Goal: Information Seeking & Learning: Learn about a topic

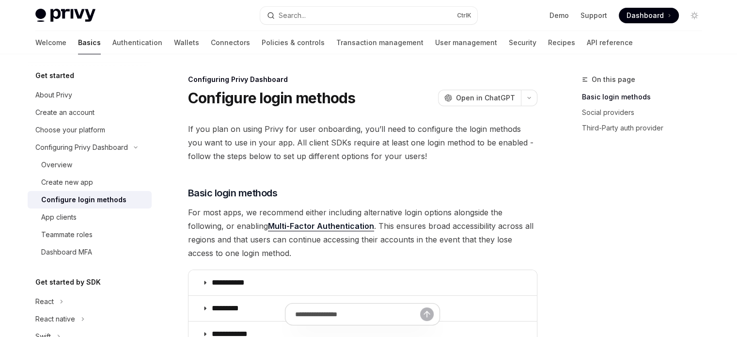
type textarea "*"
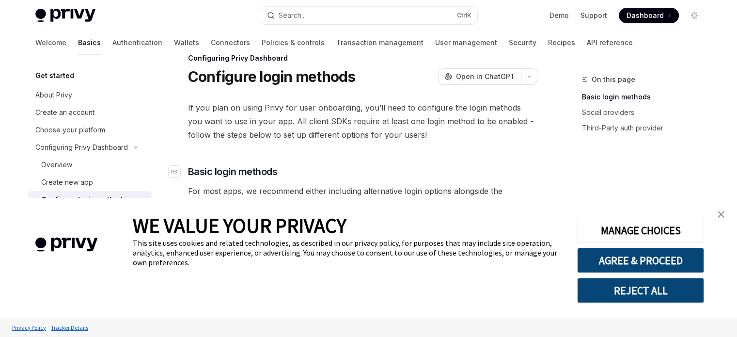
scroll to position [145, 0]
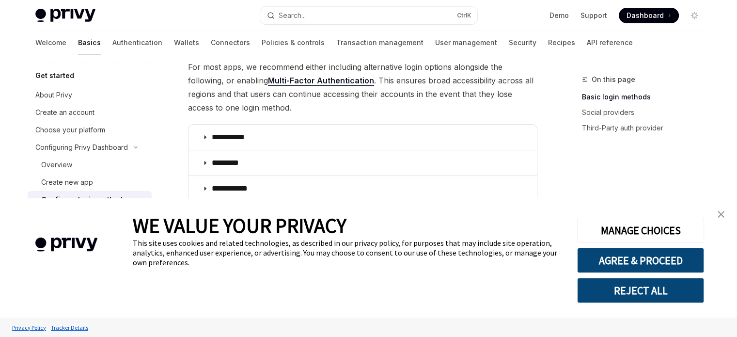
click at [723, 213] on img "close banner" at bounding box center [721, 214] width 7 height 7
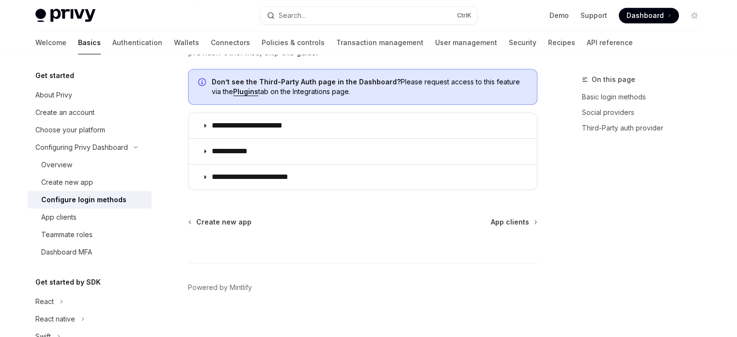
scroll to position [603, 0]
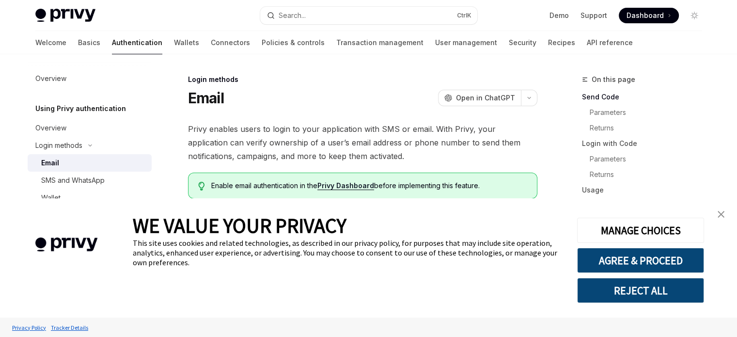
scroll to position [97, 0]
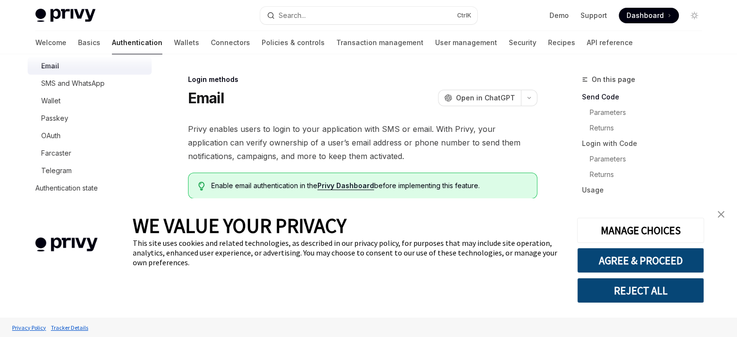
click at [736, 215] on div "WE VALUE YOUR PRIVACY This site uses cookies and related technologies, as descr…" at bounding box center [368, 257] width 737 height 119
click at [731, 215] on div "WE VALUE YOUR PRIVACY This site uses cookies and related technologies, as descr…" at bounding box center [368, 257] width 737 height 119
click at [723, 215] on img "close banner" at bounding box center [721, 214] width 7 height 7
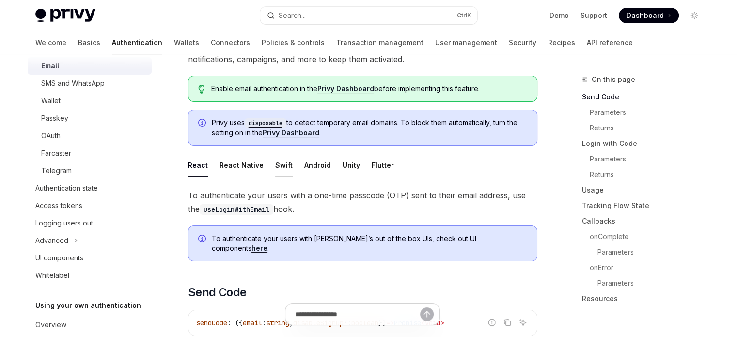
click at [282, 166] on button "Swift" at bounding box center [283, 165] width 17 height 23
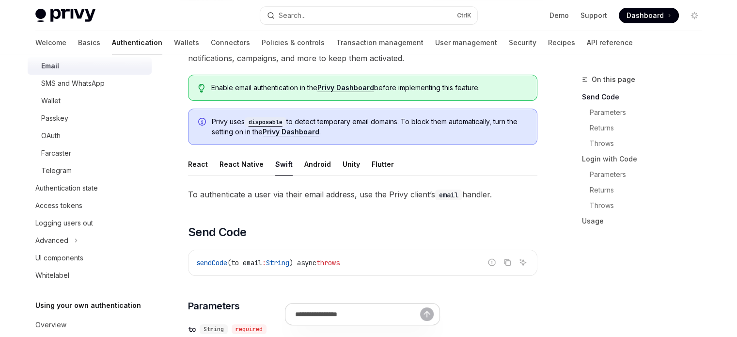
scroll to position [97, 0]
type textarea "*"
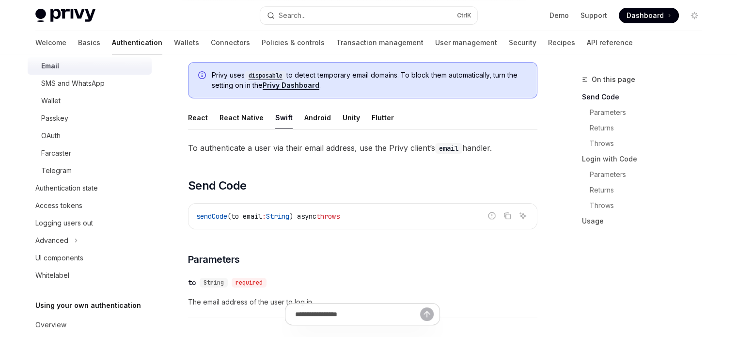
scroll to position [145, 0]
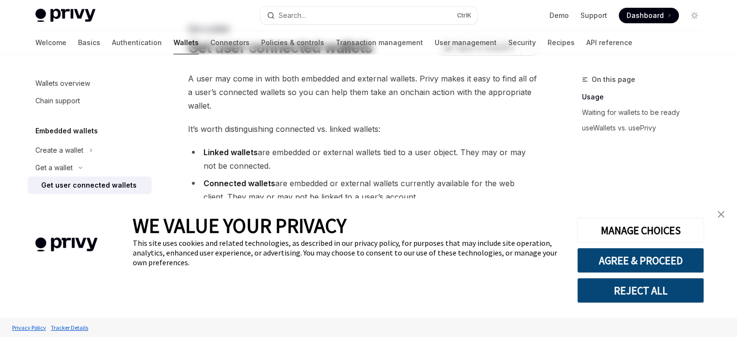
scroll to position [97, 0]
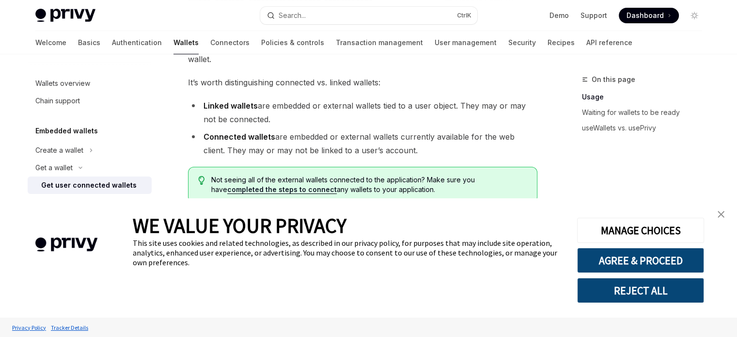
click at [722, 212] on img "close banner" at bounding box center [721, 214] width 7 height 7
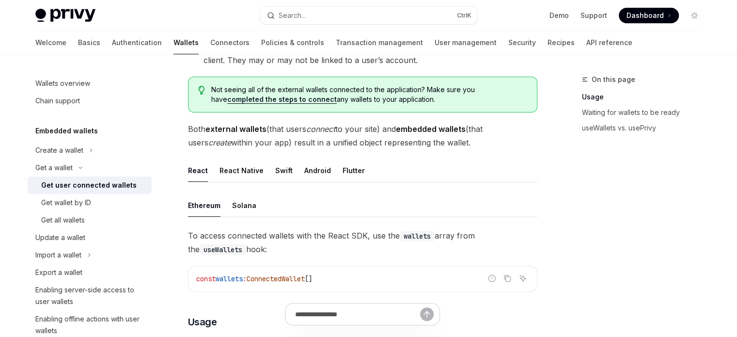
scroll to position [194, 0]
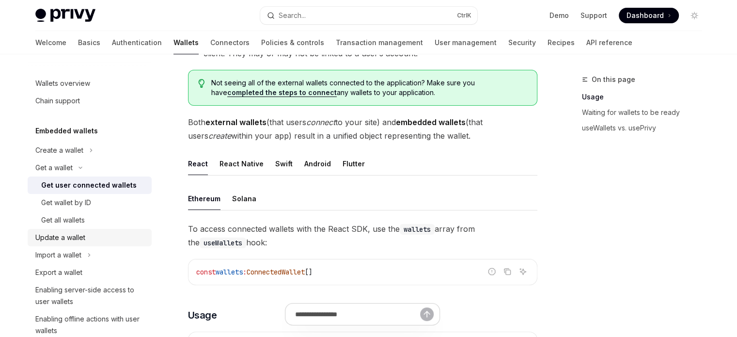
click at [81, 236] on div "Update a wallet" at bounding box center [60, 238] width 50 height 12
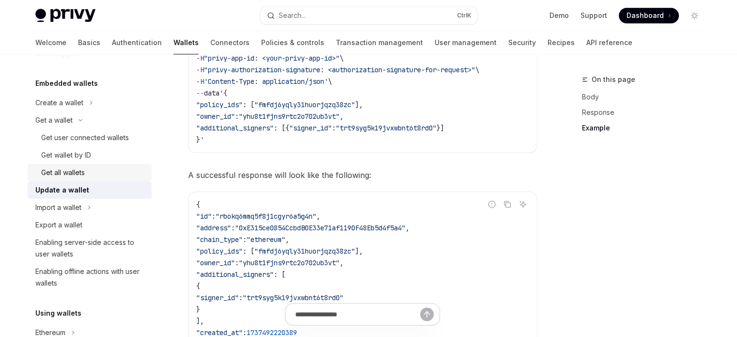
scroll to position [48, 0]
click at [120, 236] on div "Enabling server-side access to user wallets" at bounding box center [90, 247] width 110 height 23
type textarea "*"
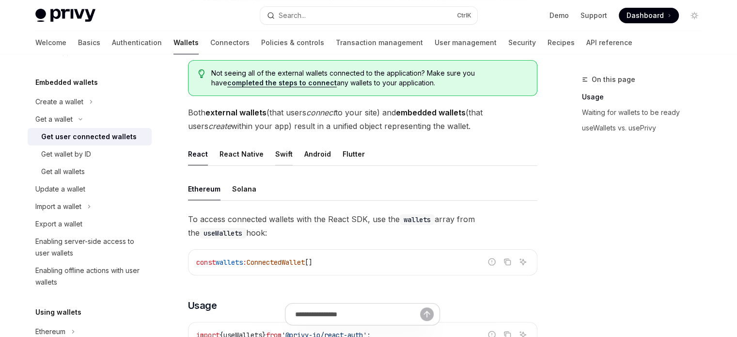
scroll to position [194, 0]
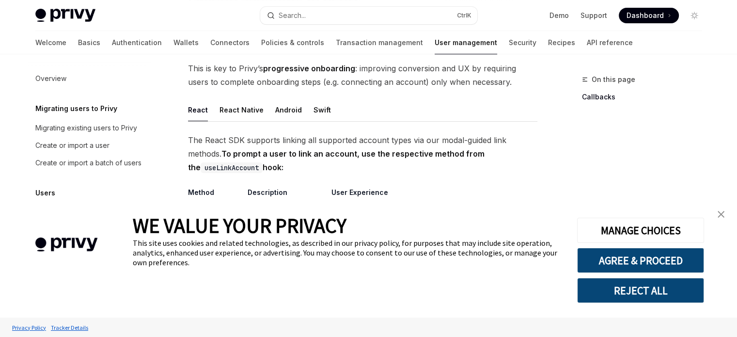
scroll to position [145, 0]
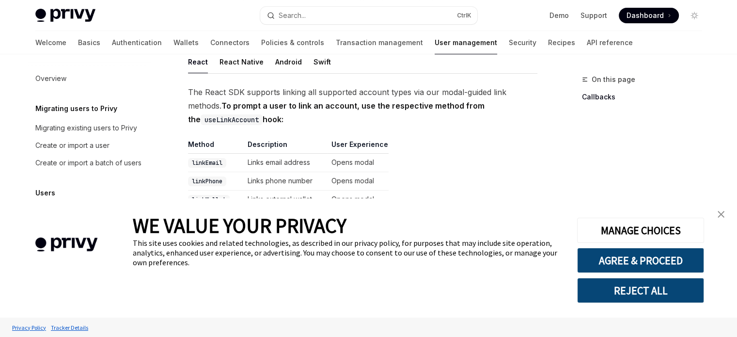
click at [727, 213] on link "close banner" at bounding box center [720, 214] width 19 height 19
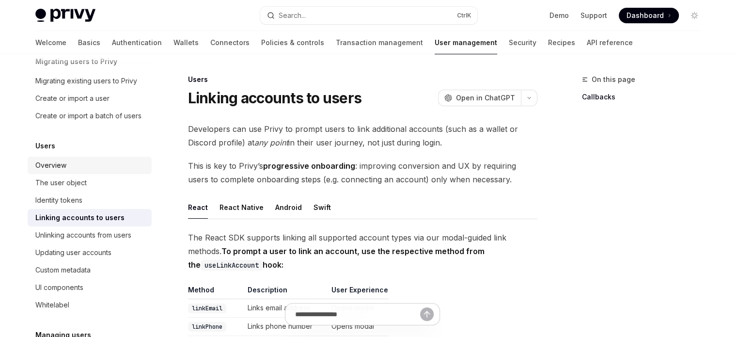
scroll to position [48, 0]
click at [91, 257] on div "Updating user accounts" at bounding box center [73, 251] width 76 height 12
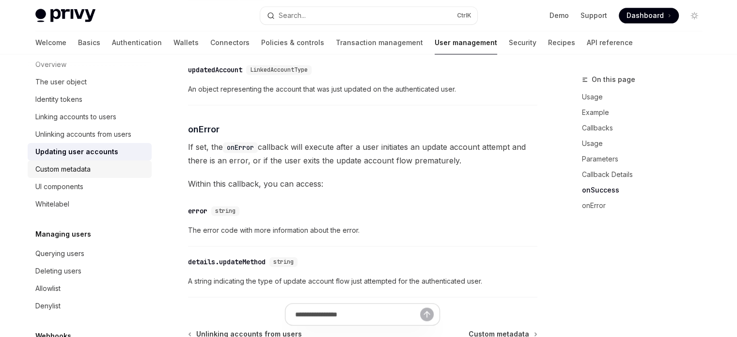
scroll to position [145, 0]
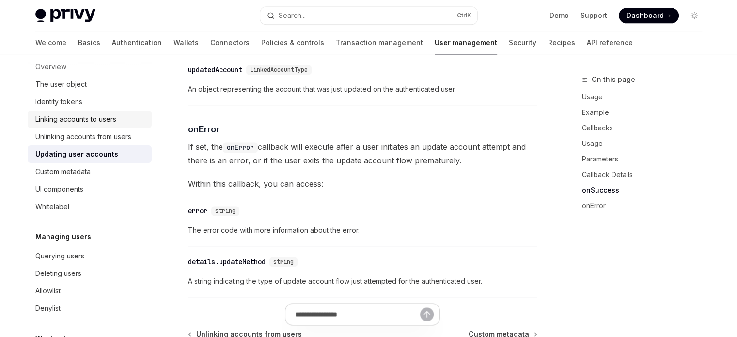
click at [109, 125] on div "Linking accounts to users" at bounding box center [75, 119] width 81 height 12
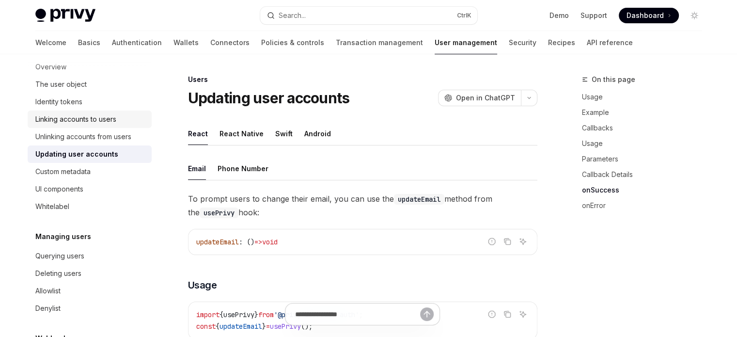
type textarea "*"
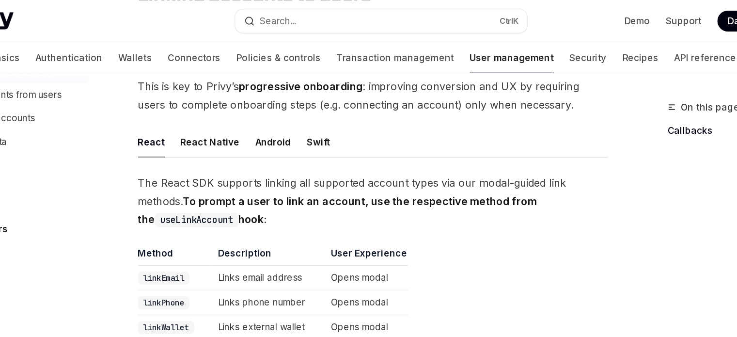
scroll to position [101, 0]
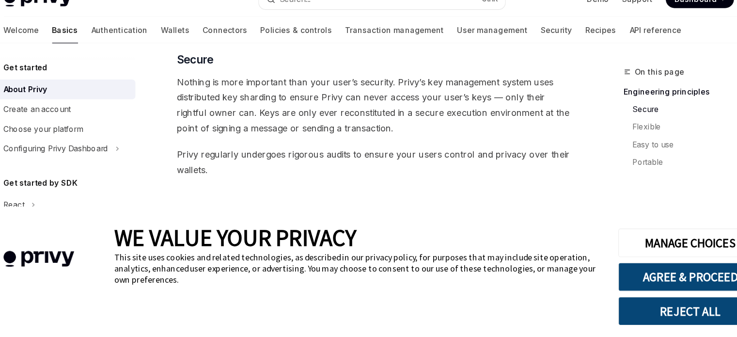
scroll to position [386, 0]
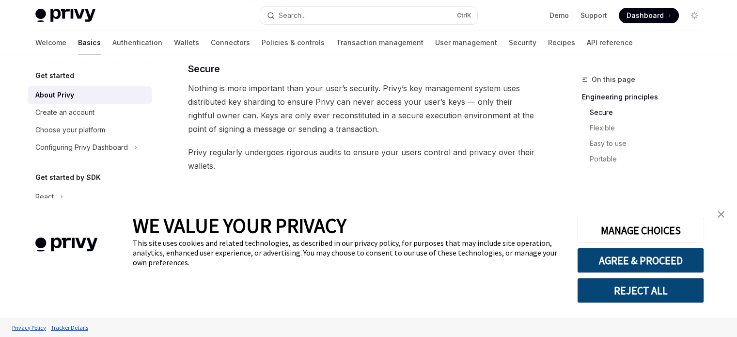
click at [723, 205] on link "close banner" at bounding box center [720, 214] width 19 height 19
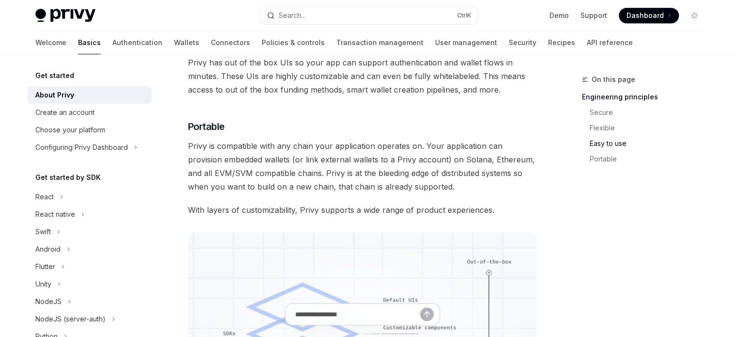
scroll to position [645, 0]
